Goal: Task Accomplishment & Management: Complete application form

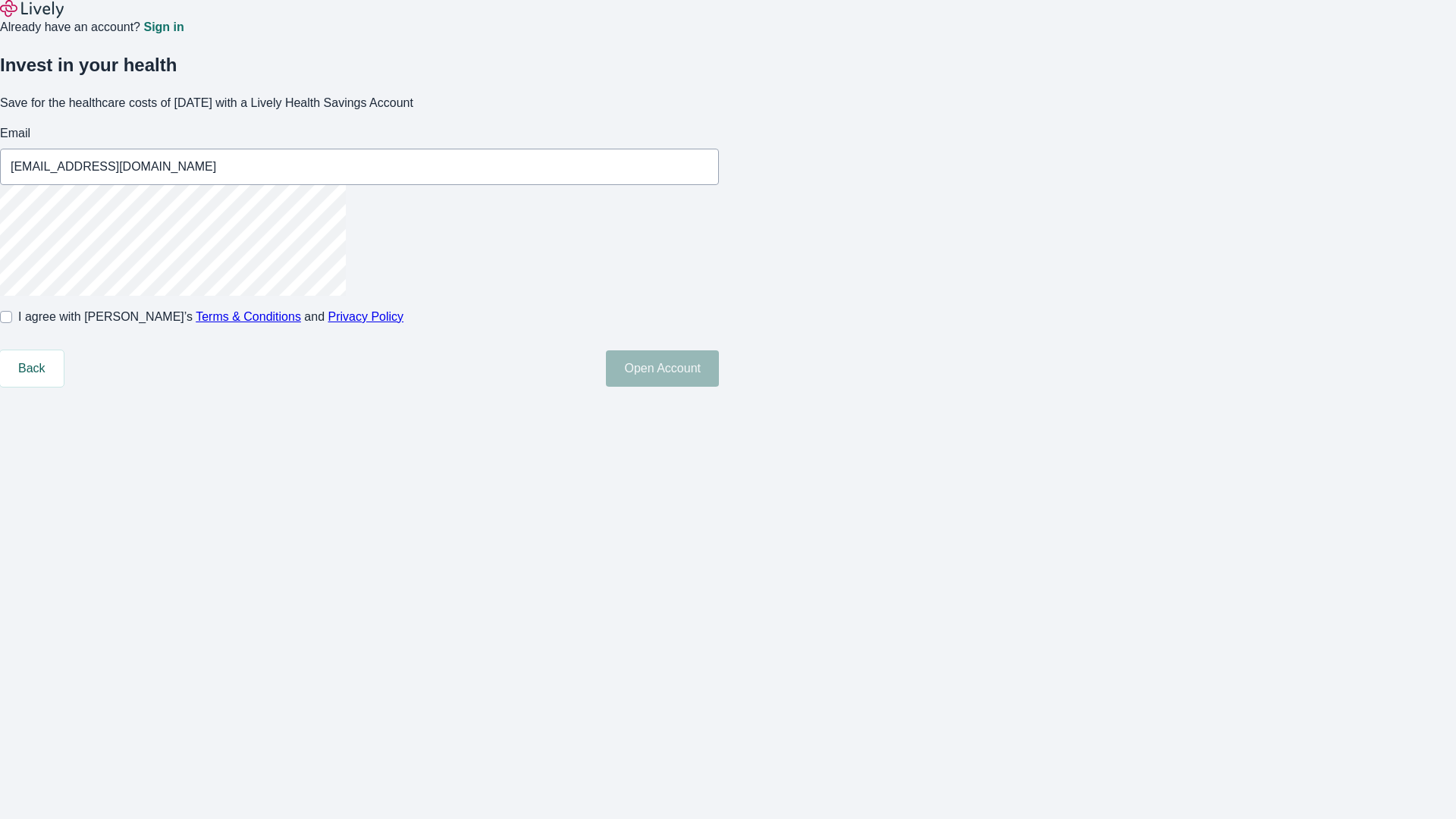
click at [12, 323] on input "I agree with Lively’s Terms & Conditions and Privacy Policy" at bounding box center [6, 317] width 12 height 12
checkbox input "true"
click at [719, 387] on button "Open Account" at bounding box center [662, 368] width 113 height 36
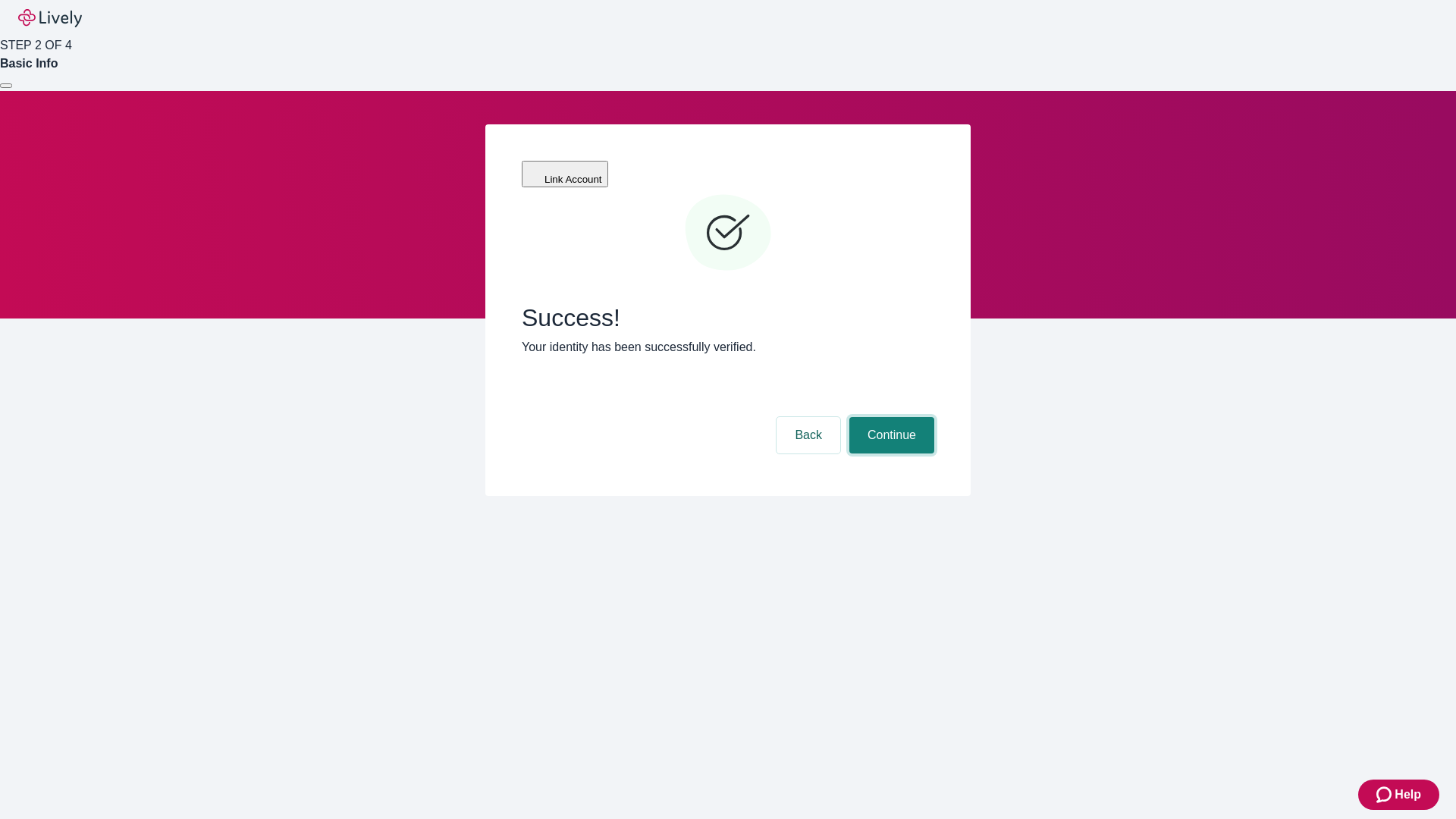
click at [889, 417] on button "Continue" at bounding box center [892, 435] width 85 height 36
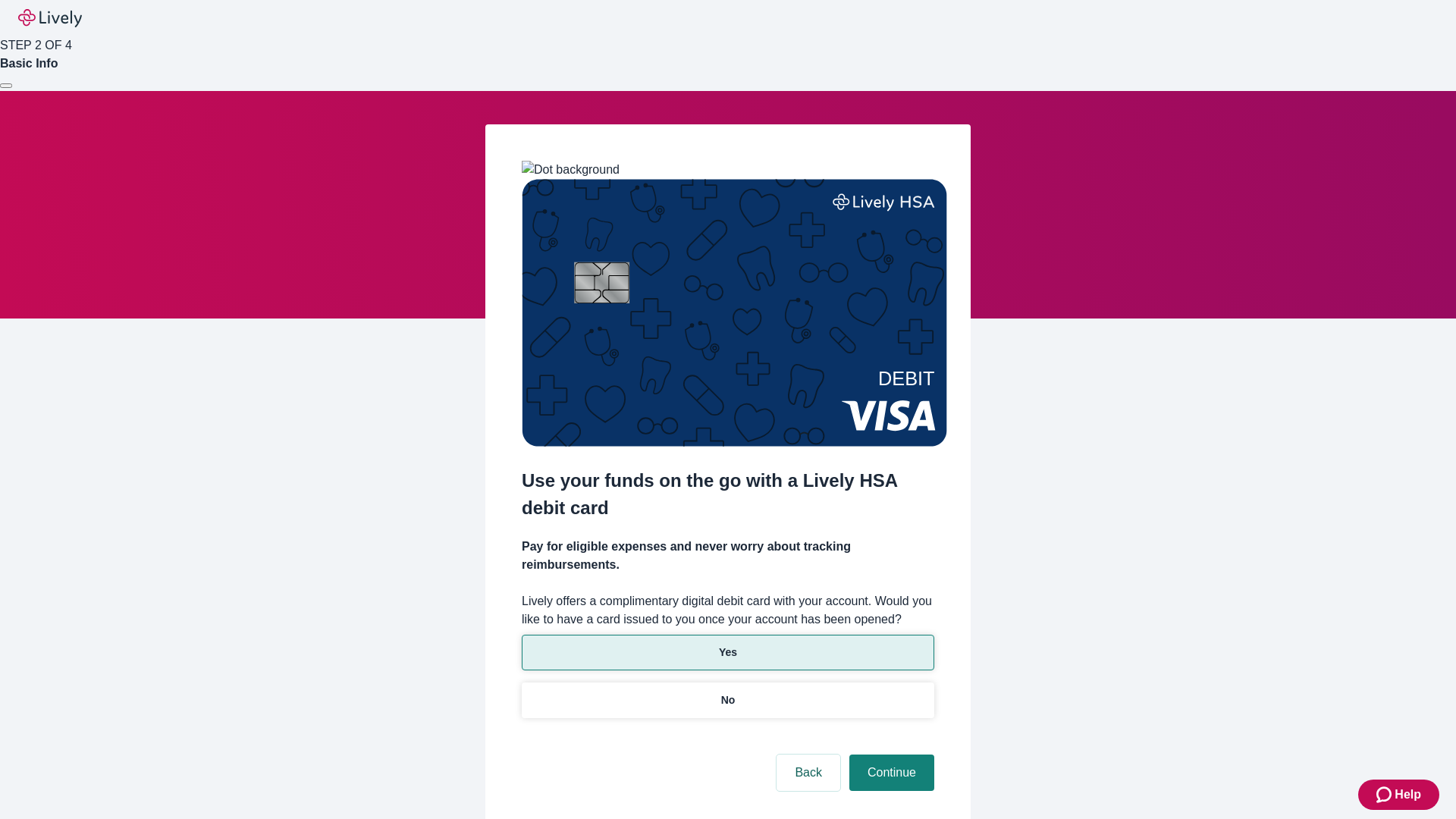
click at [727, 644] on p "Yes" at bounding box center [727, 652] width 18 height 16
click at [889, 755] on button "Continue" at bounding box center [892, 772] width 85 height 36
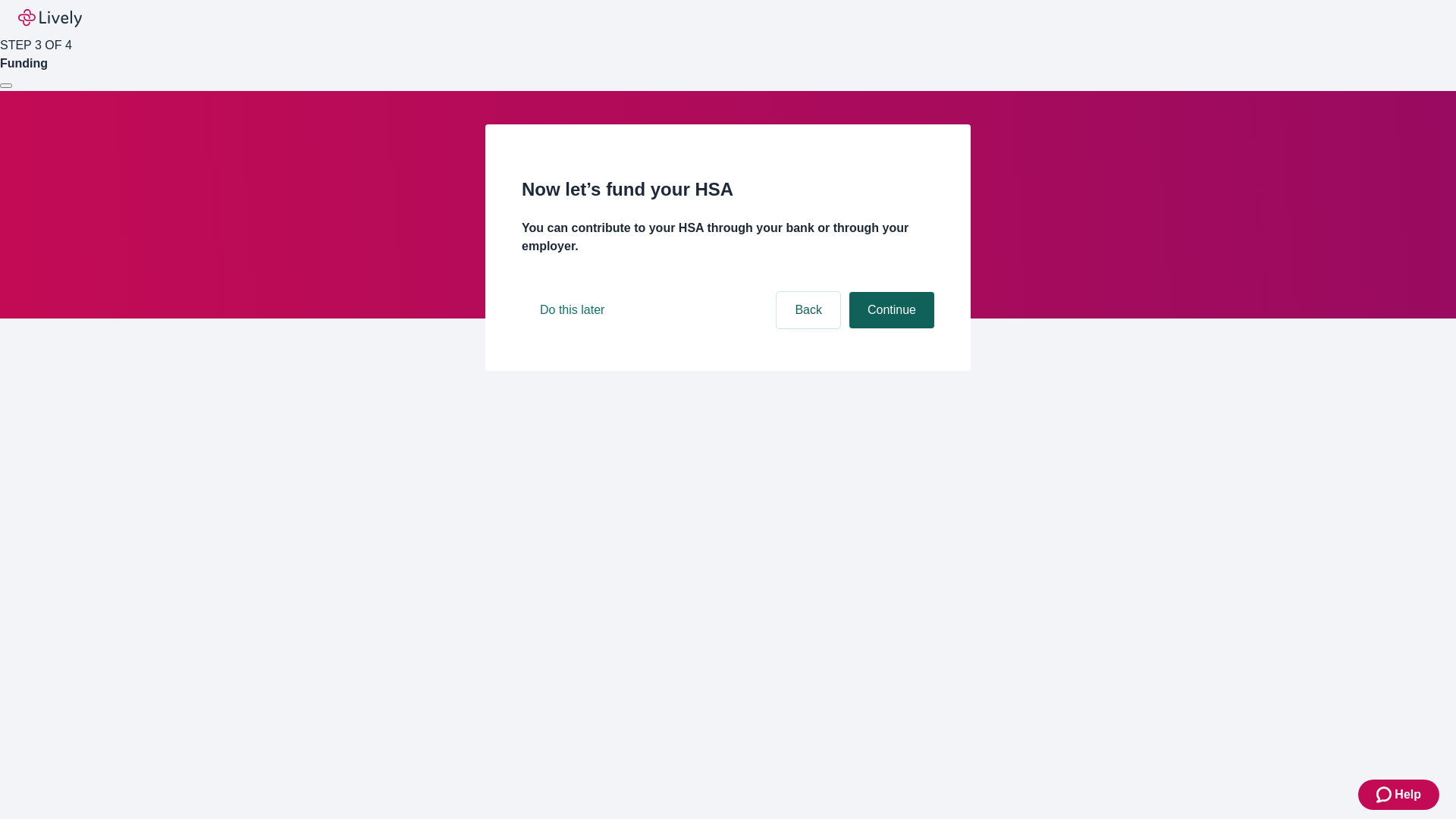
click at [889, 328] on button "Continue" at bounding box center [892, 310] width 85 height 36
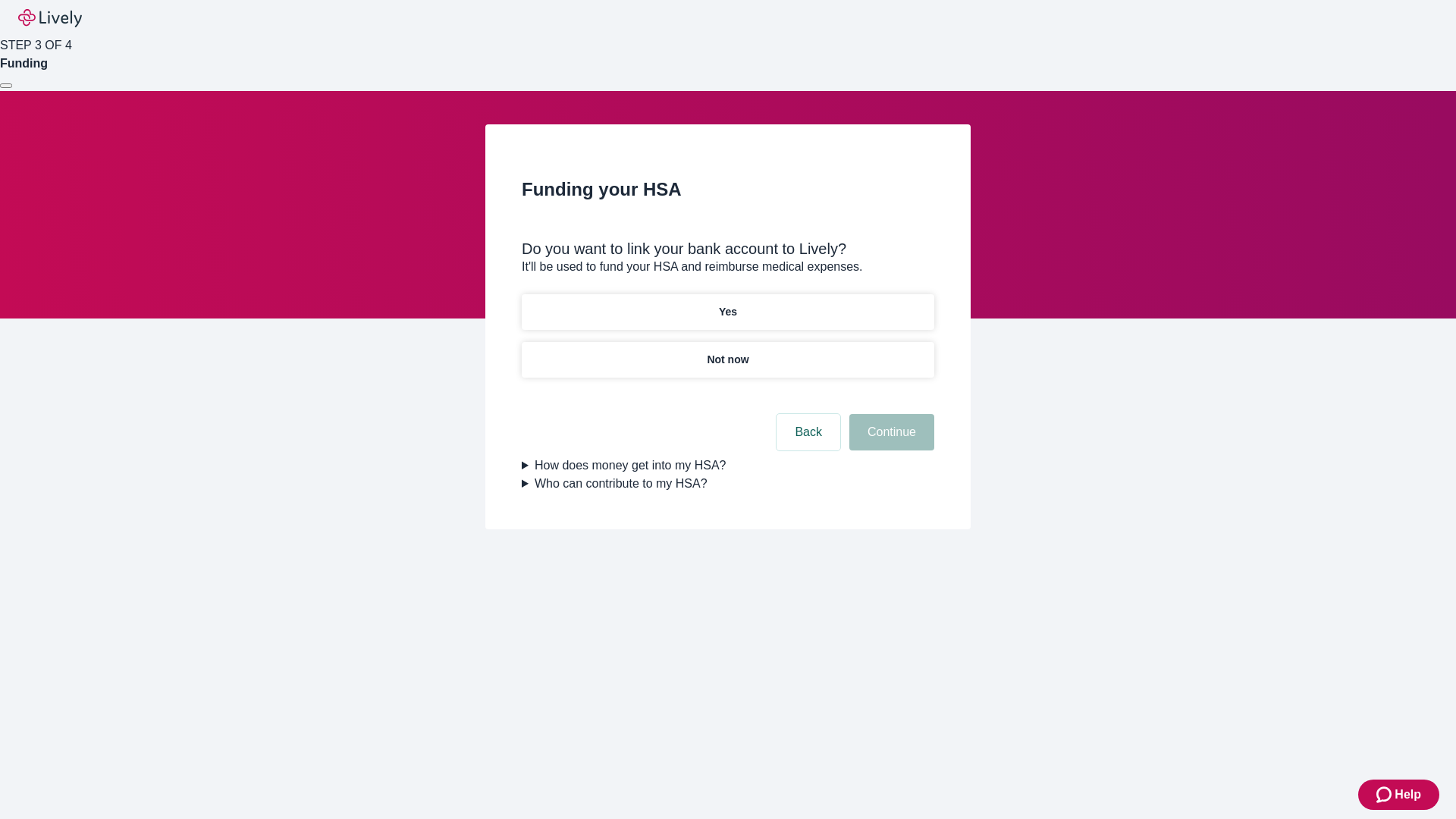
click at [727, 352] on p "Not now" at bounding box center [727, 360] width 42 height 16
click at [889, 441] on button "Continue" at bounding box center [892, 432] width 85 height 36
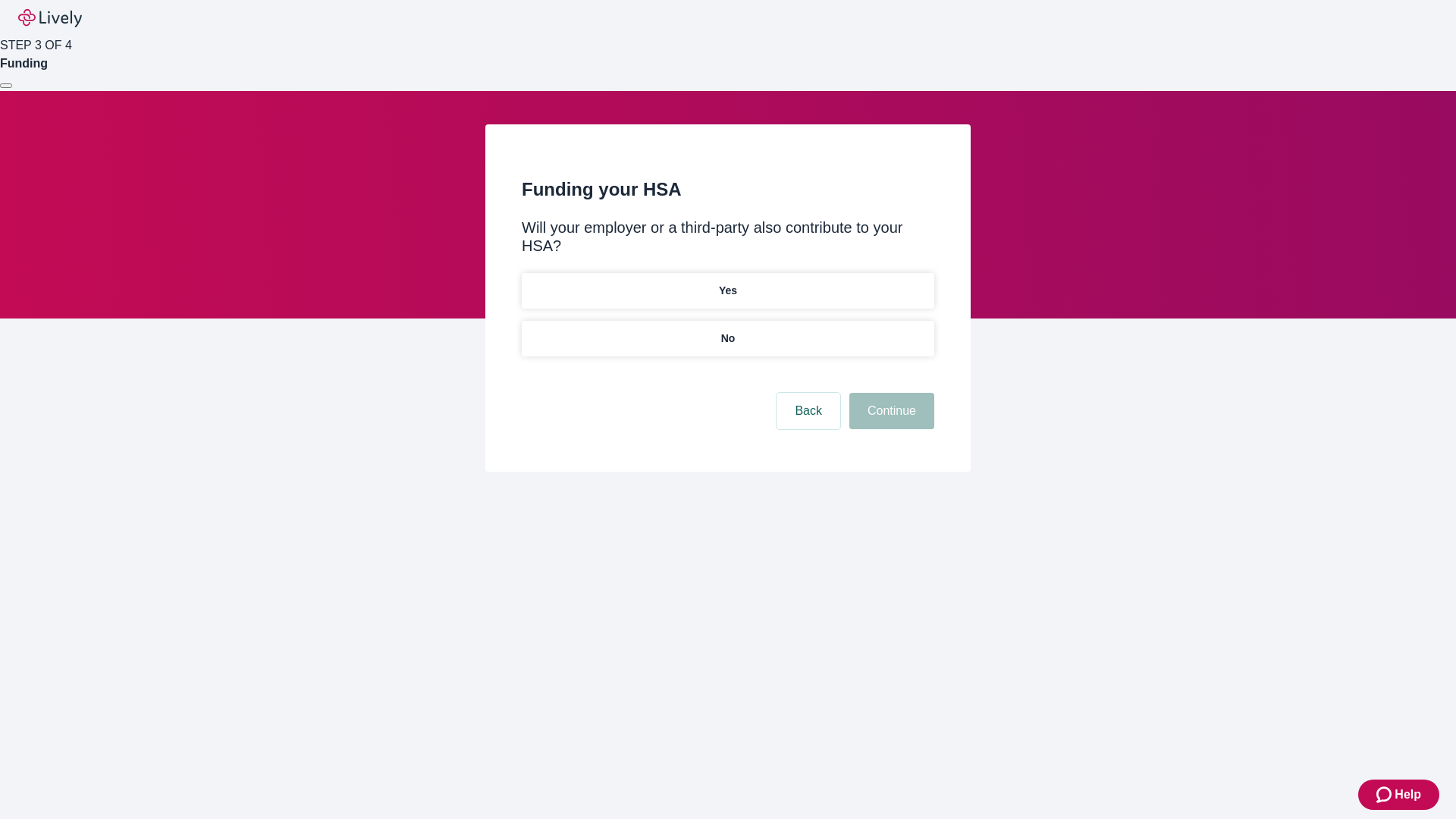
click at [727, 330] on p "No" at bounding box center [728, 338] width 15 height 16
click at [889, 393] on button "Continue" at bounding box center [892, 411] width 85 height 36
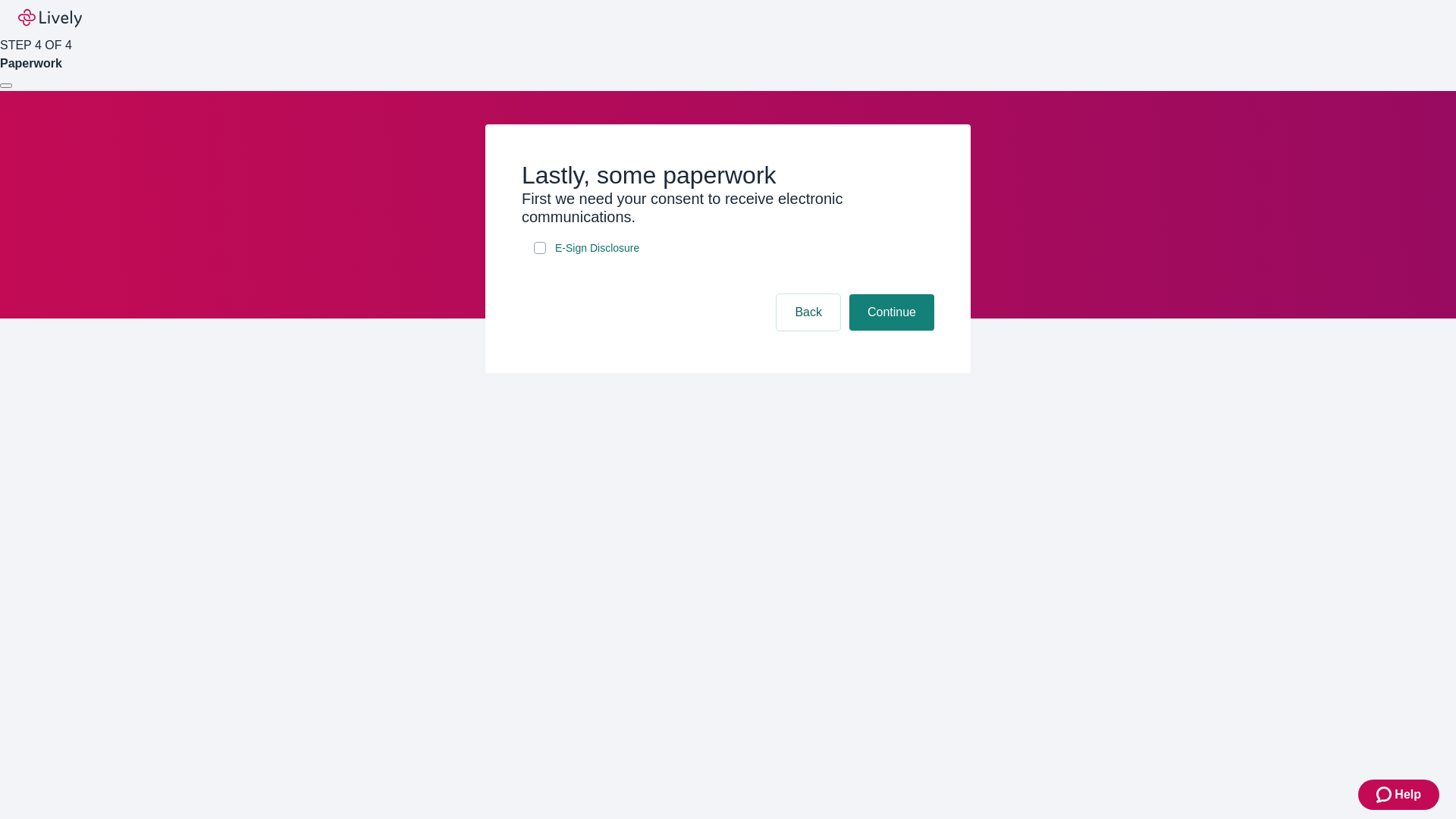
click at [540, 254] on input "E-Sign Disclosure" at bounding box center [540, 248] width 12 height 12
checkbox input "true"
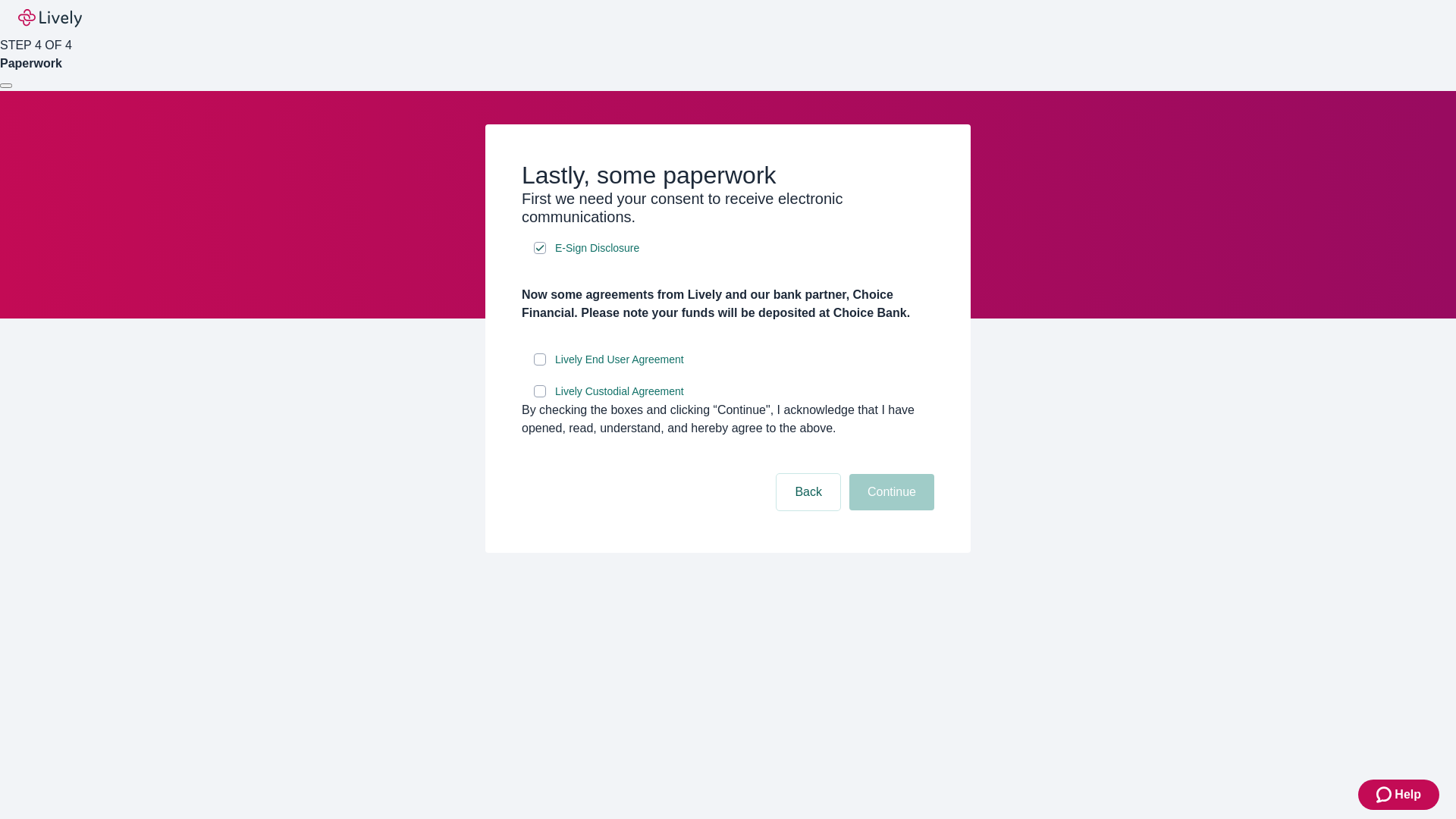
click at [540, 365] on input "Lively End User Agreement" at bounding box center [540, 360] width 12 height 12
checkbox input "true"
click at [540, 397] on input "Lively Custodial Agreement" at bounding box center [540, 392] width 12 height 12
checkbox input "true"
click at [889, 510] on button "Continue" at bounding box center [892, 492] width 85 height 36
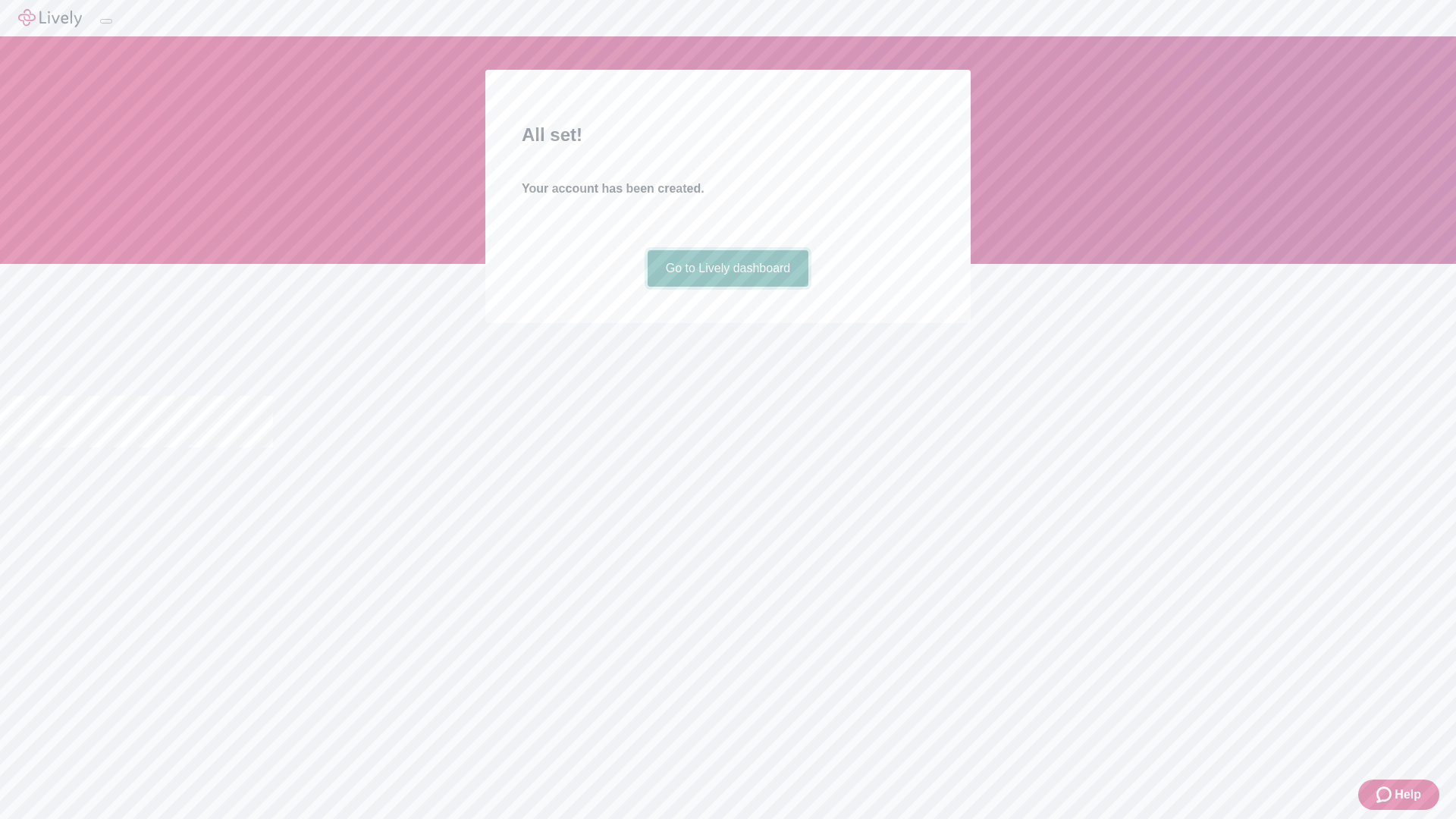
click at [727, 287] on link "Go to Lively dashboard" at bounding box center [728, 268] width 161 height 36
